Goal: Task Accomplishment & Management: Manage account settings

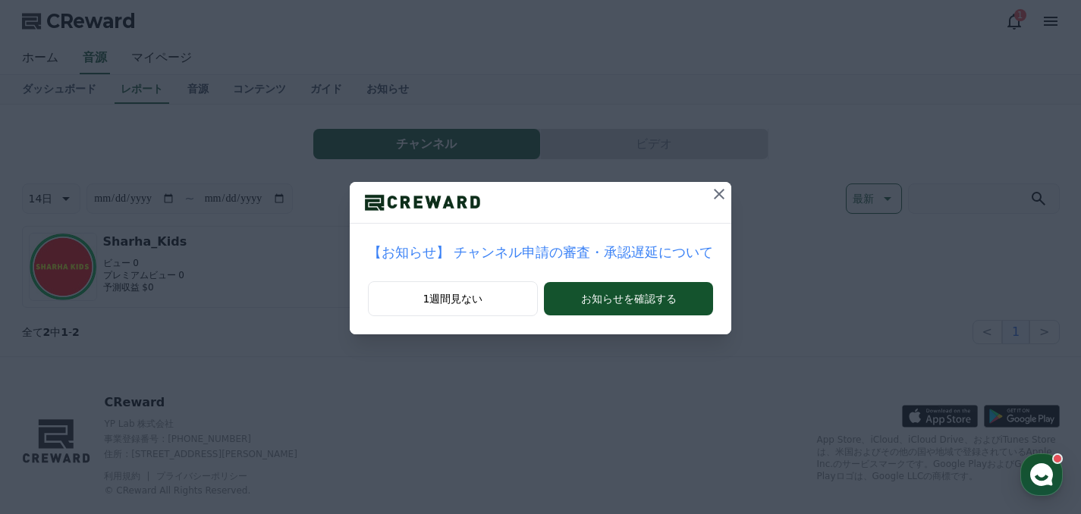
click at [709, 199] on button at bounding box center [719, 194] width 24 height 24
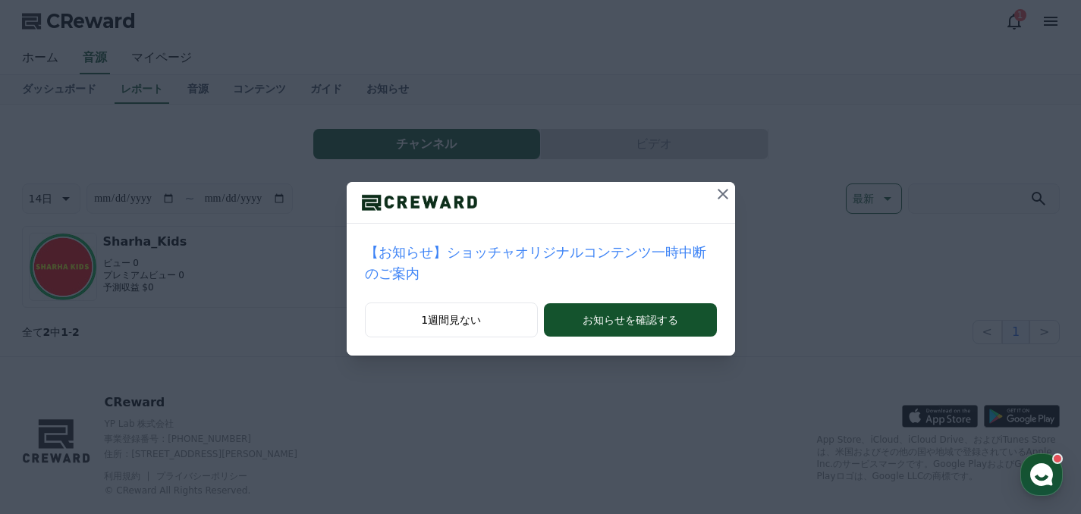
click at [711, 196] on button at bounding box center [723, 194] width 24 height 24
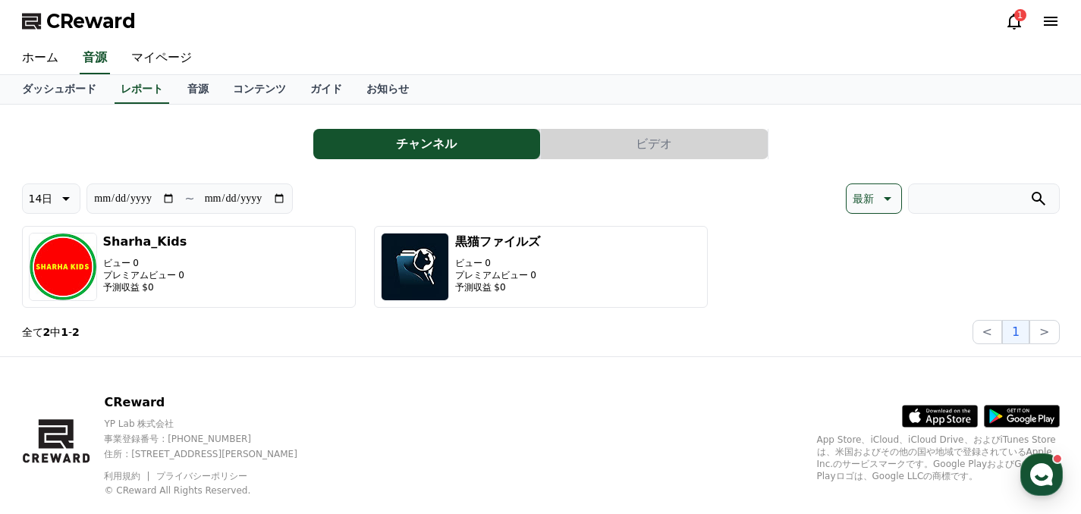
click at [1014, 27] on icon at bounding box center [1014, 22] width 14 height 16
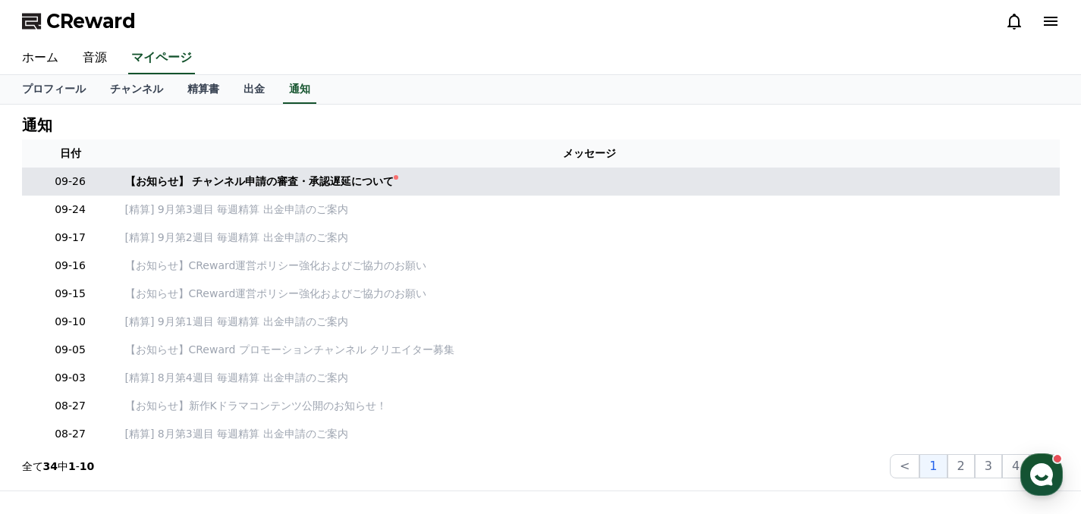
click at [467, 171] on td "【お知らせ】 チャンネル申請の審査・承認遅延について" at bounding box center [589, 182] width 941 height 28
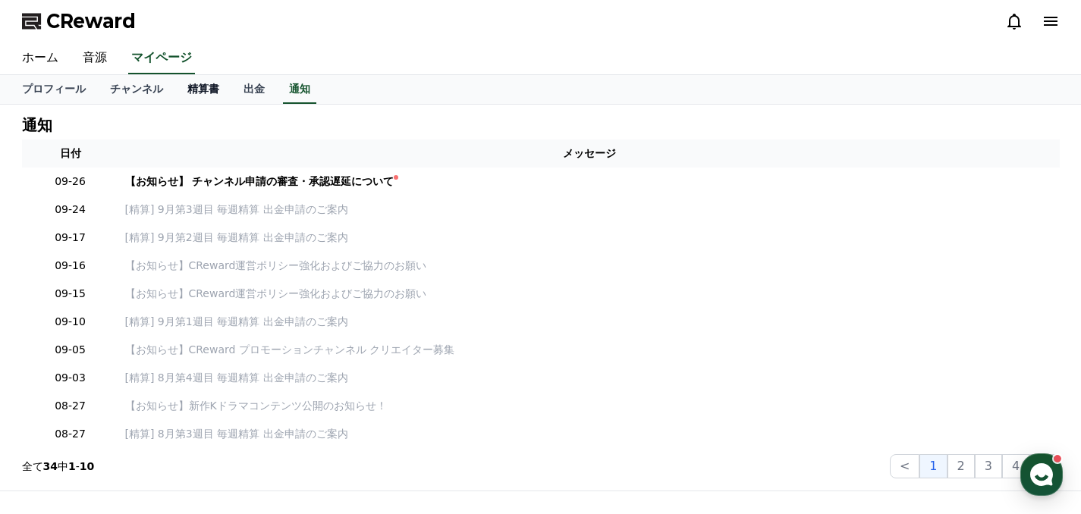
click at [206, 95] on link "精算書" at bounding box center [203, 89] width 56 height 29
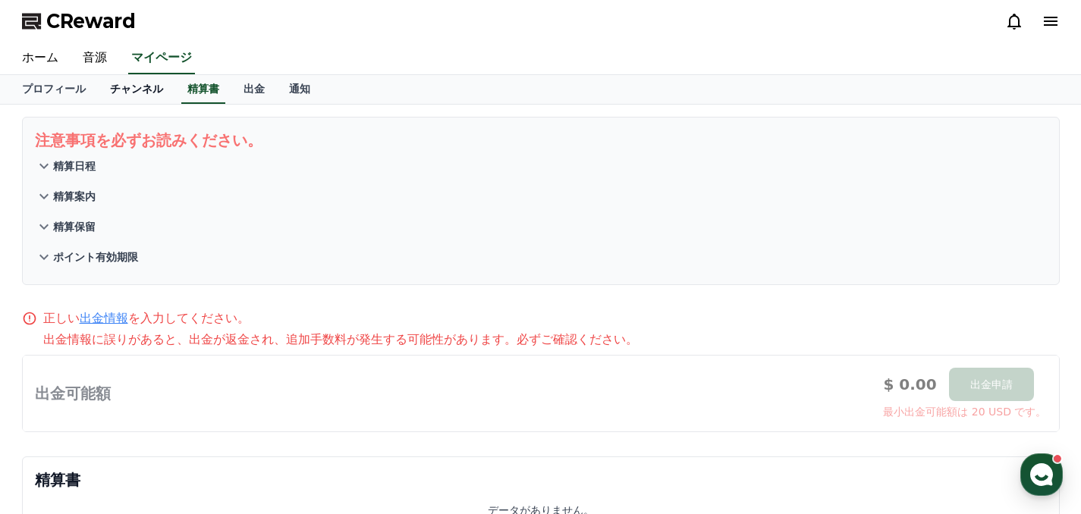
click at [146, 92] on link "チャンネル" at bounding box center [136, 89] width 77 height 29
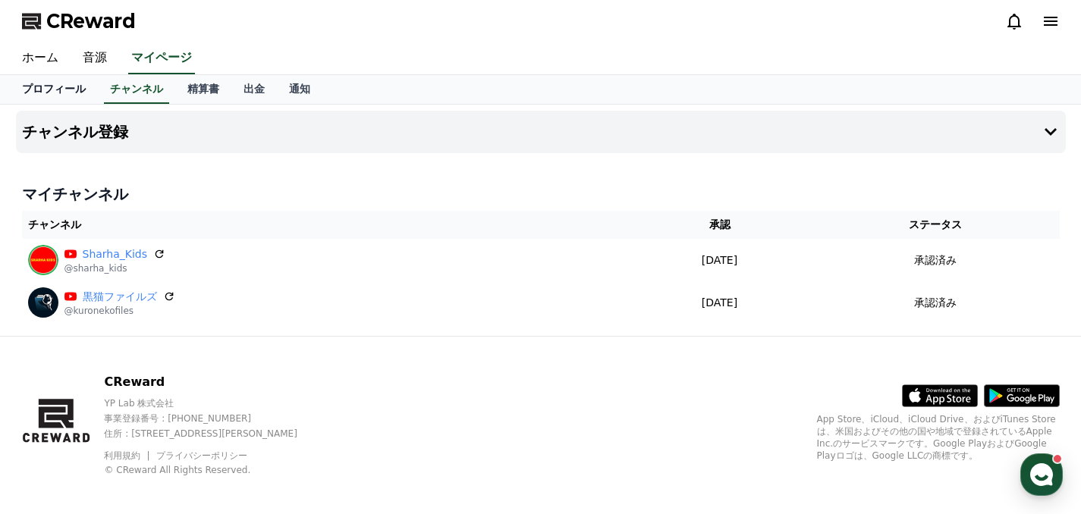
click at [61, 84] on link "プロフィール" at bounding box center [54, 89] width 88 height 29
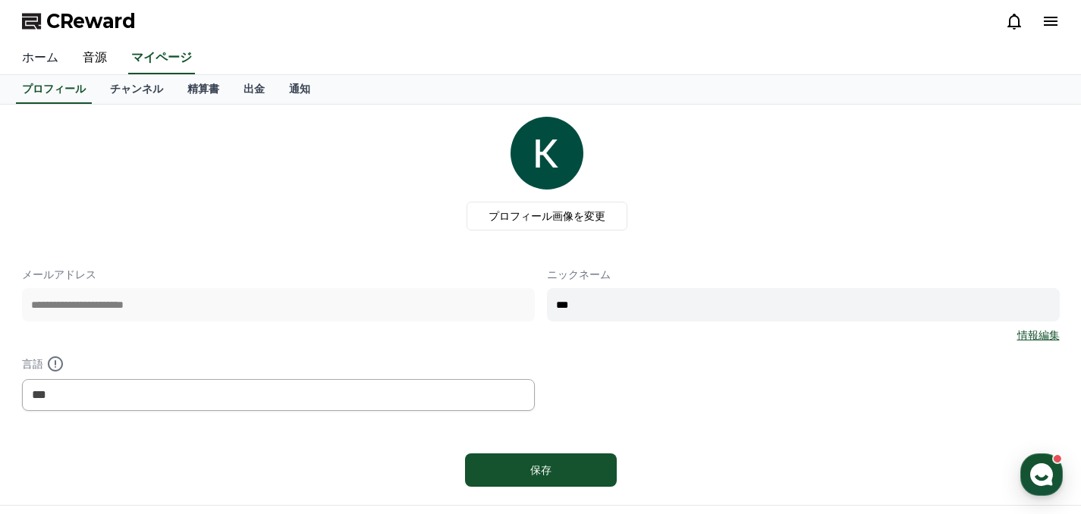
click at [41, 57] on link "ホーム" at bounding box center [40, 58] width 61 height 32
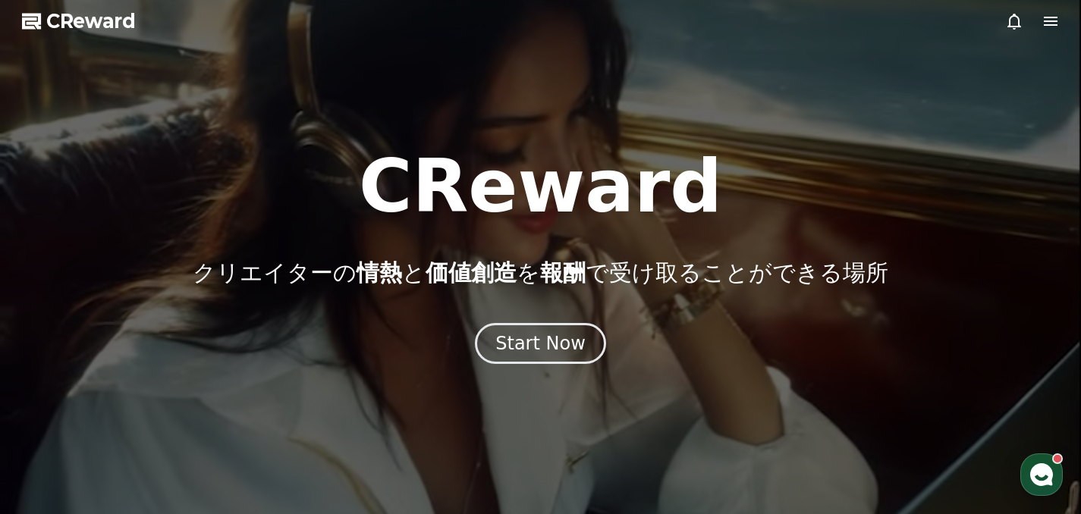
click at [1061, 20] on div at bounding box center [540, 257] width 1081 height 514
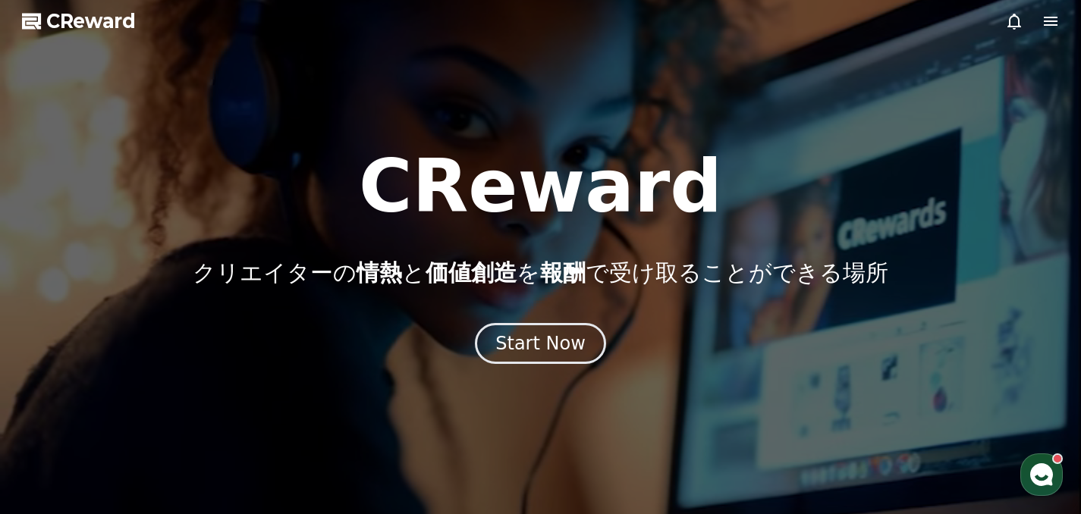
click at [1054, 22] on icon at bounding box center [1051, 21] width 18 height 18
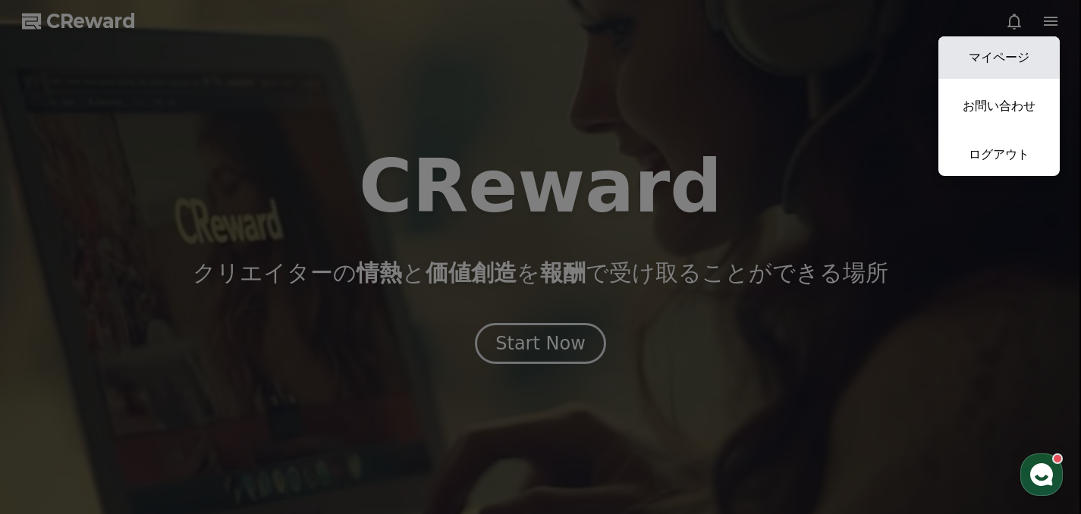
click at [1016, 58] on link "マイページ" at bounding box center [998, 57] width 121 height 42
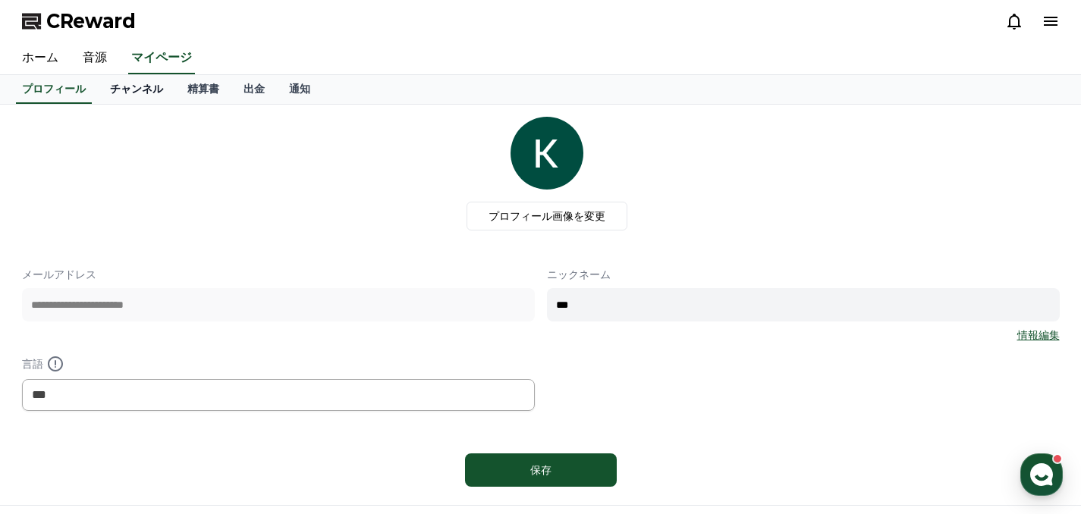
click at [119, 77] on link "チャンネル" at bounding box center [136, 89] width 77 height 29
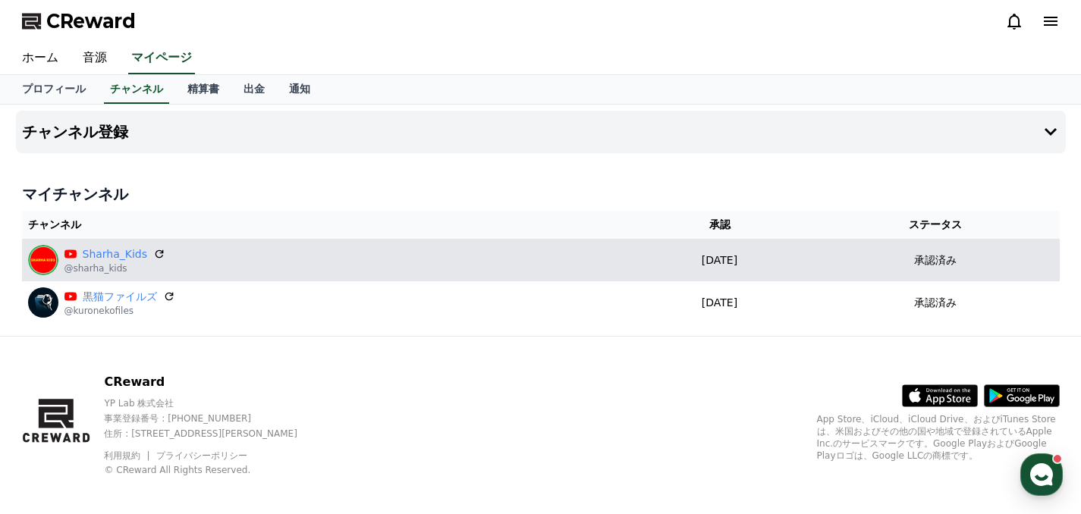
click at [229, 269] on div "Sharha_Kids @sharha_kids" at bounding box center [325, 260] width 594 height 30
click at [227, 267] on div "Sharha_Kids @sharha_kids" at bounding box center [325, 260] width 594 height 30
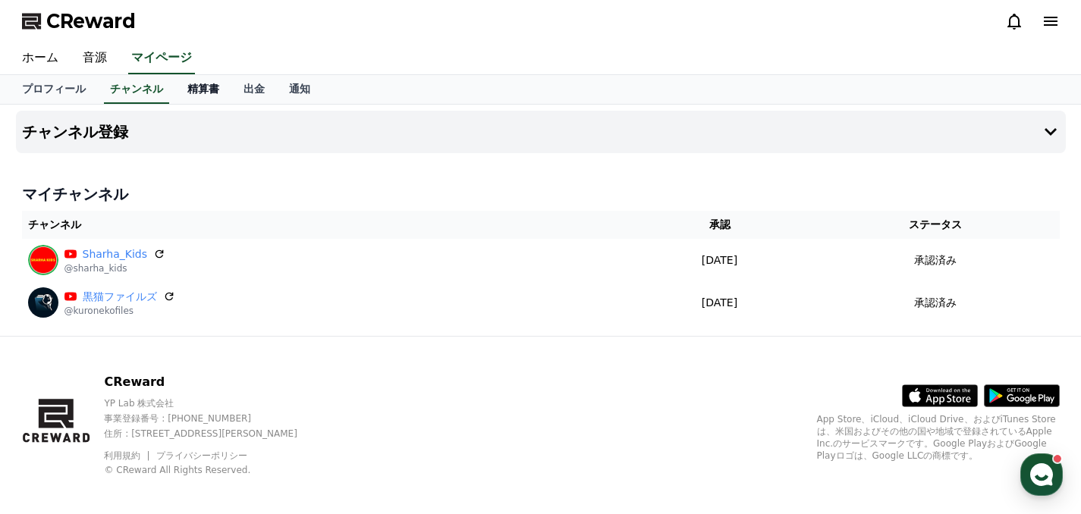
click at [196, 94] on link "精算書" at bounding box center [203, 89] width 56 height 29
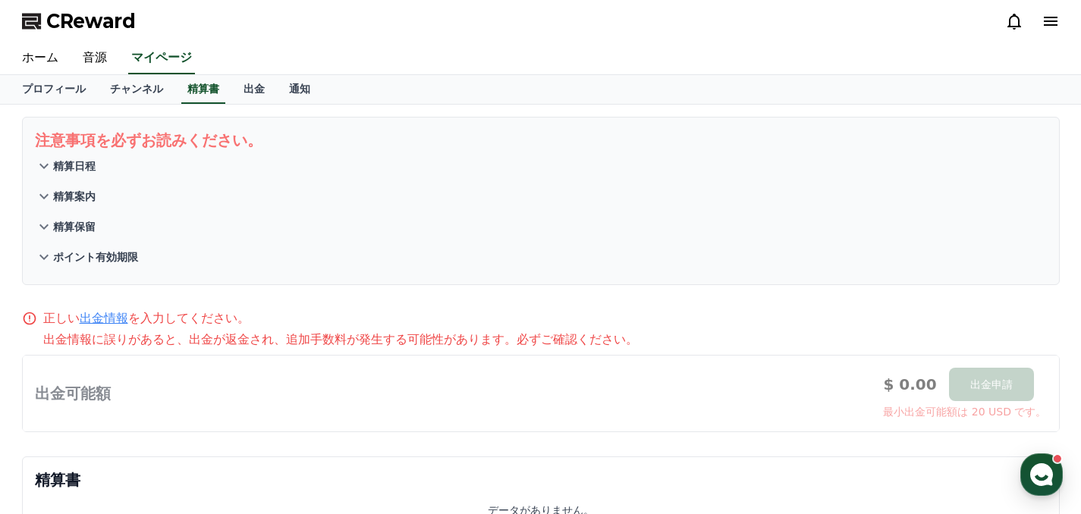
click at [45, 163] on icon at bounding box center [44, 166] width 18 height 18
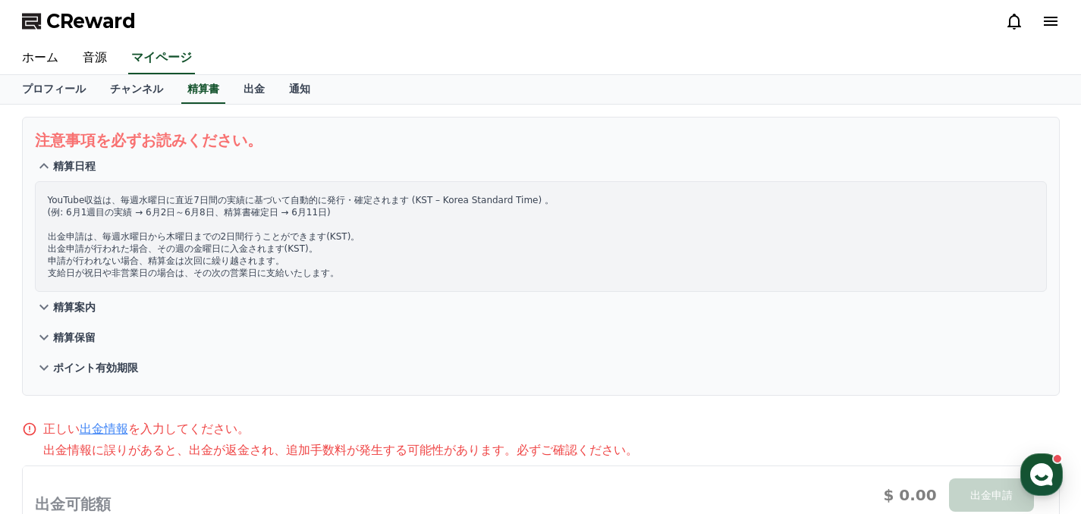
click at [45, 163] on icon at bounding box center [44, 166] width 18 height 18
